Goal: Navigation & Orientation: Find specific page/section

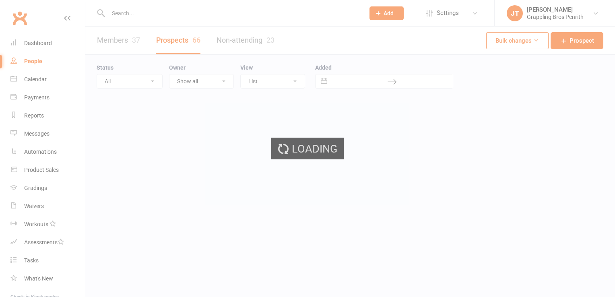
select select "50"
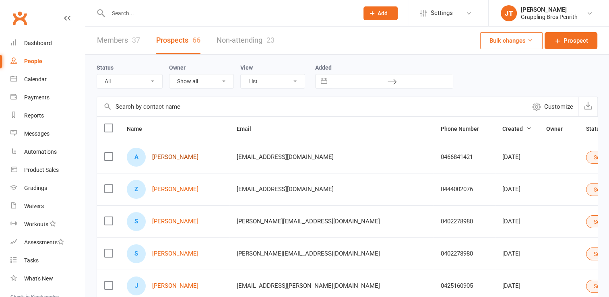
click at [168, 155] on link "[PERSON_NAME]" at bounding box center [175, 157] width 46 height 7
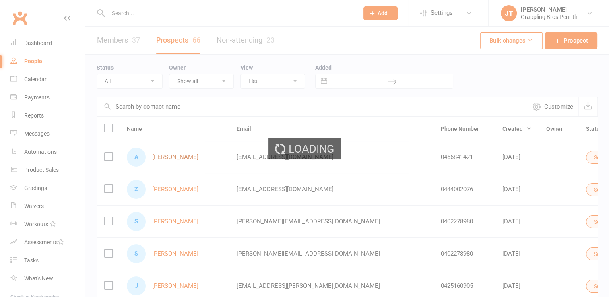
click at [168, 155] on div "Loading" at bounding box center [304, 148] width 609 height 297
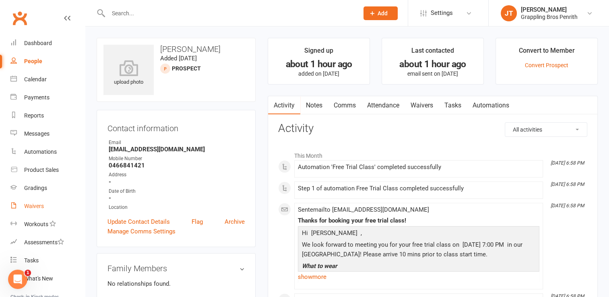
click at [46, 202] on link "Waivers" at bounding box center [47, 206] width 74 height 18
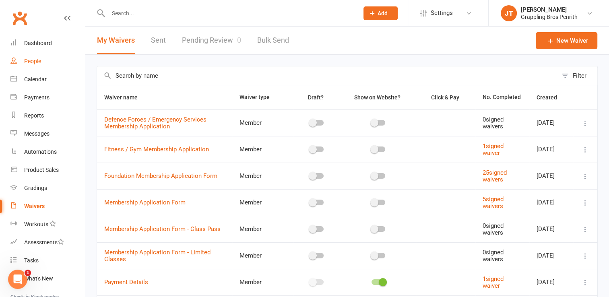
click at [39, 64] on div "People" at bounding box center [32, 61] width 17 height 6
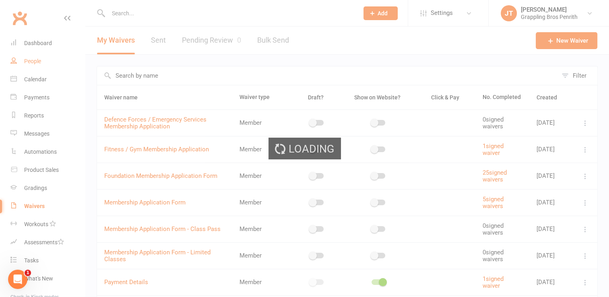
select select "50"
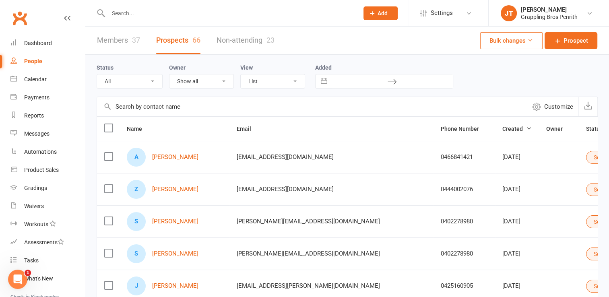
click at [132, 40] on div "37" at bounding box center [136, 40] width 8 height 8
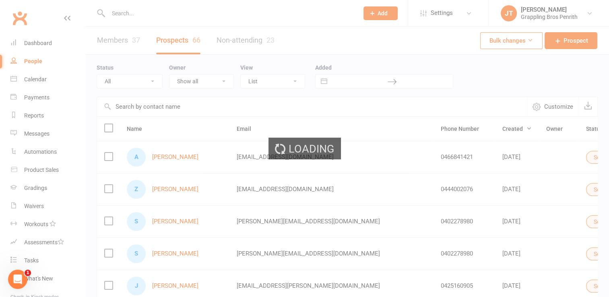
select select "50"
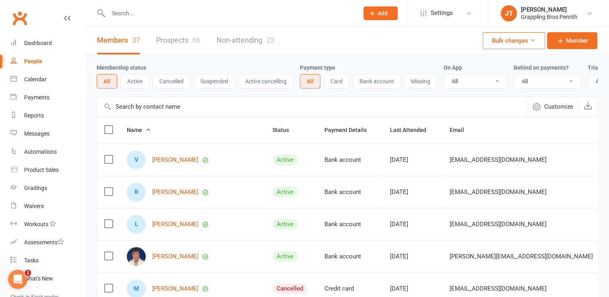
click at [140, 83] on button "Active" at bounding box center [134, 81] width 29 height 14
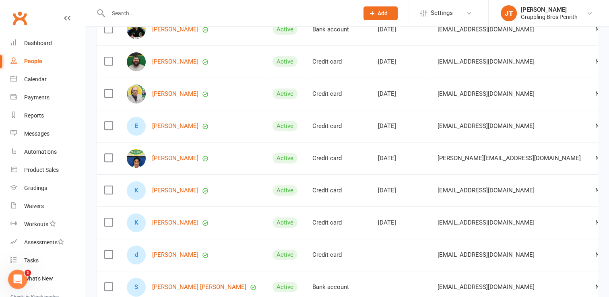
scroll to position [278, 0]
